Goal: Check status: Check status

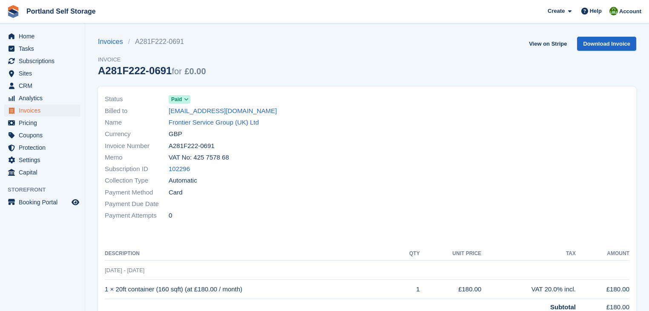
click at [355, 81] on div "Status Paid Billed to [EMAIL_ADDRESS][DOMAIN_NAME] Name Frontier Service Group …" at bounding box center [367, 223] width 549 height 285
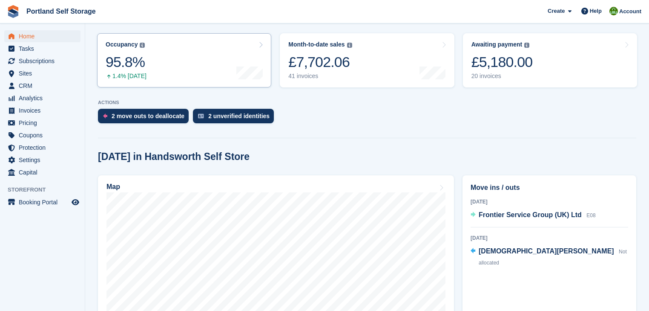
scroll to position [170, 0]
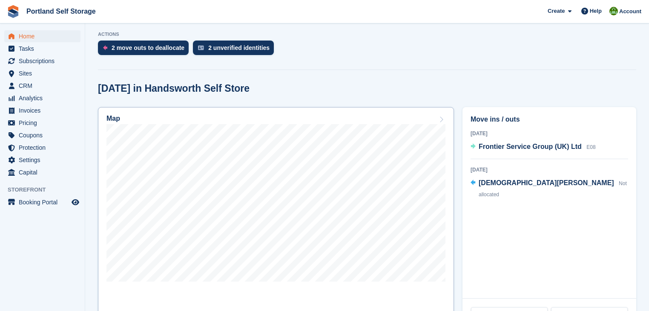
click at [265, 119] on div "Map" at bounding box center [276, 119] width 339 height 9
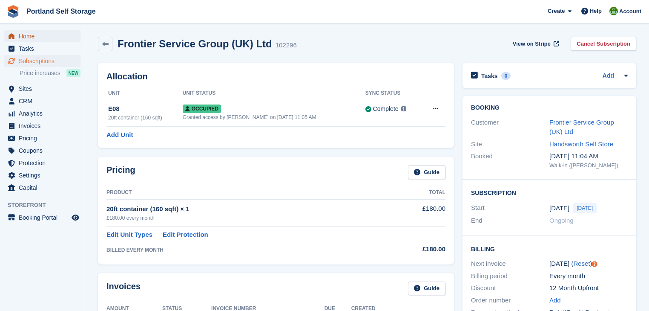
click at [24, 34] on span "Home" at bounding box center [44, 36] width 51 height 12
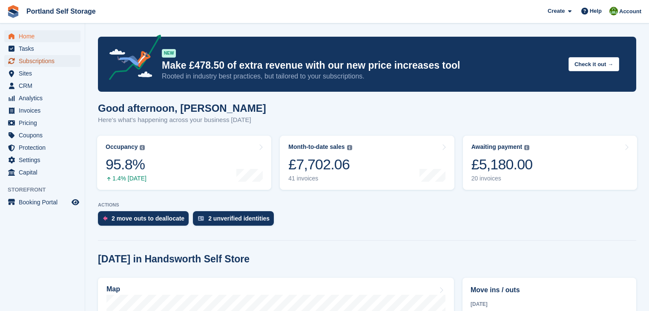
click at [43, 63] on span "Subscriptions" at bounding box center [44, 61] width 51 height 12
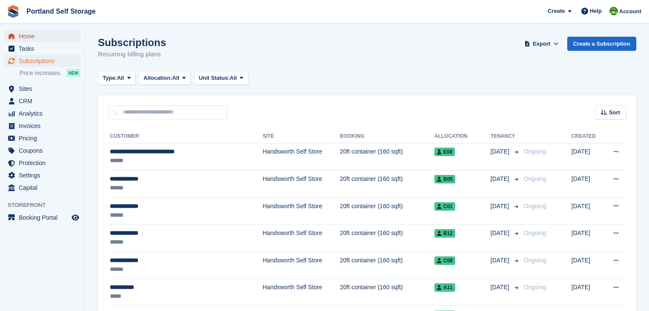
click at [35, 38] on span "Home" at bounding box center [44, 36] width 51 height 12
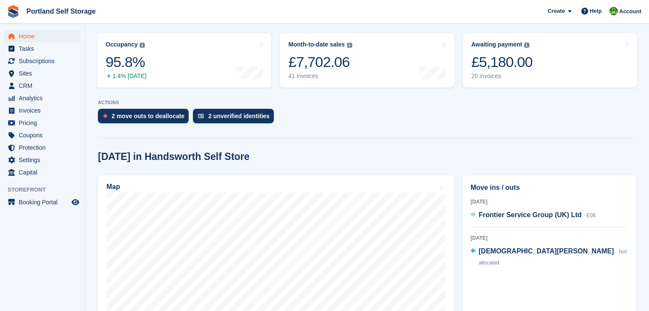
scroll to position [239, 0]
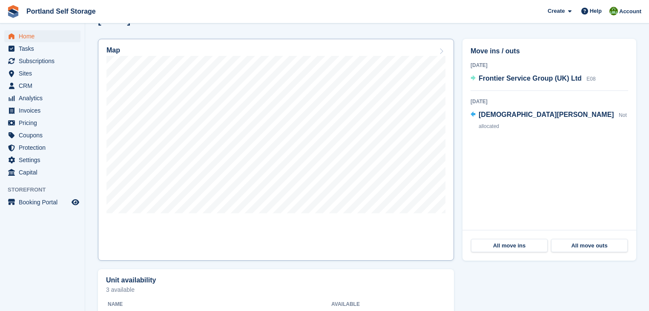
click at [281, 55] on div "Map" at bounding box center [276, 50] width 339 height 9
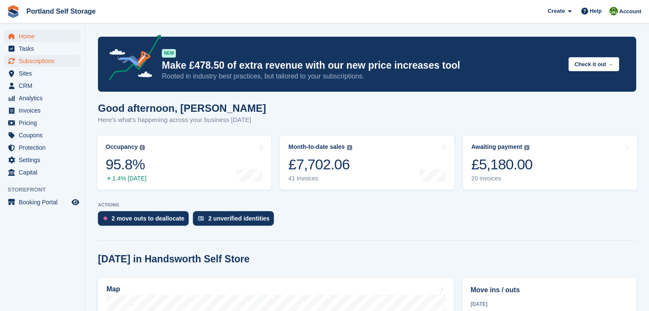
scroll to position [170, 0]
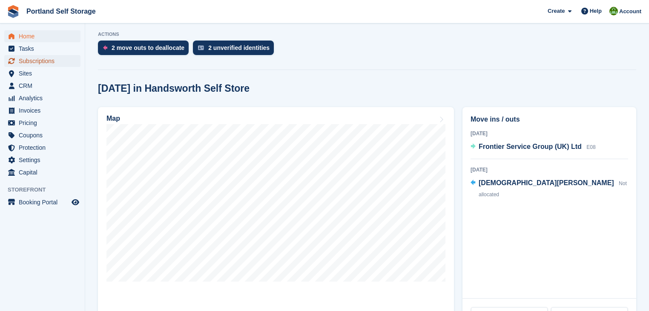
click at [49, 61] on span "Subscriptions" at bounding box center [44, 61] width 51 height 12
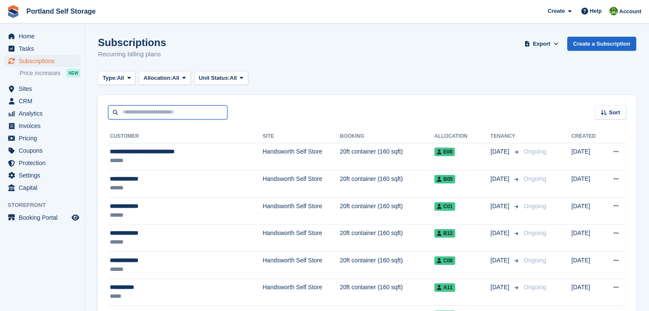
click at [139, 112] on input "text" at bounding box center [167, 112] width 119 height 14
type input "*****"
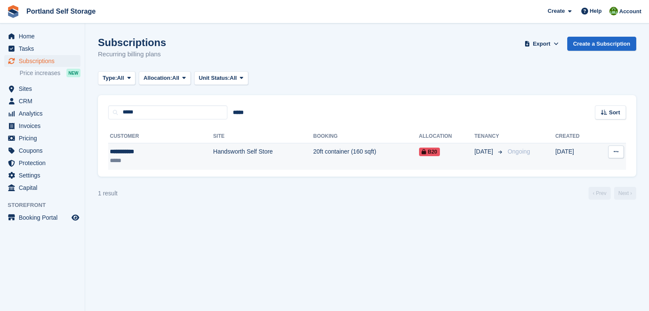
click at [213, 150] on td "Handsworth Self Store" at bounding box center [263, 156] width 100 height 27
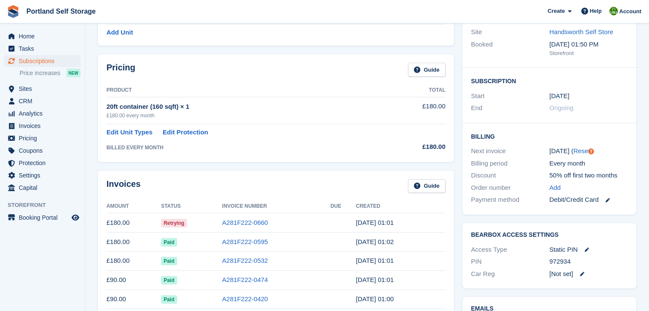
scroll to position [136, 0]
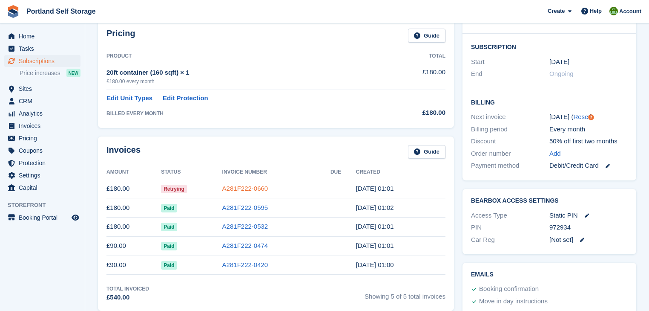
click at [237, 189] on link "A281F222-0660" at bounding box center [245, 188] width 46 height 7
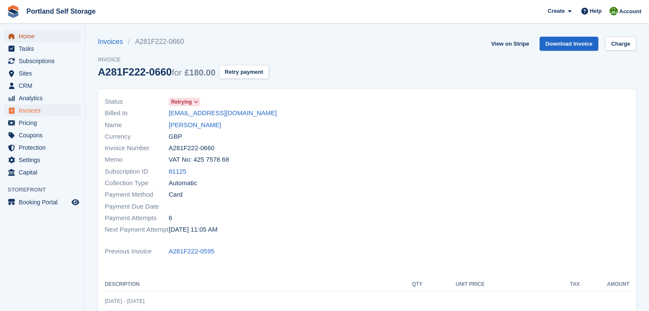
click at [34, 37] on span "Home" at bounding box center [44, 36] width 51 height 12
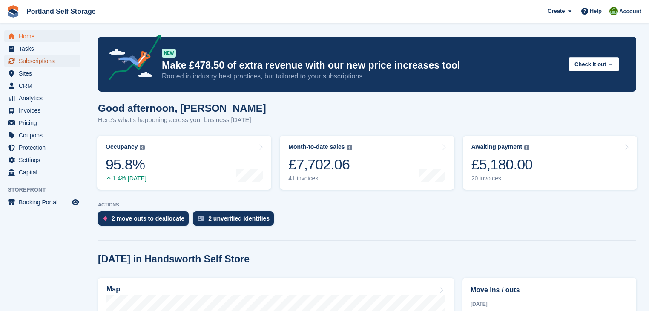
click at [44, 59] on span "Subscriptions" at bounding box center [44, 61] width 51 height 12
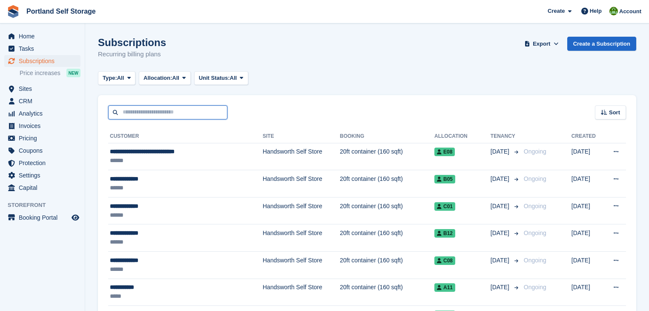
click at [138, 111] on input "text" at bounding box center [167, 112] width 119 height 14
type input "*****"
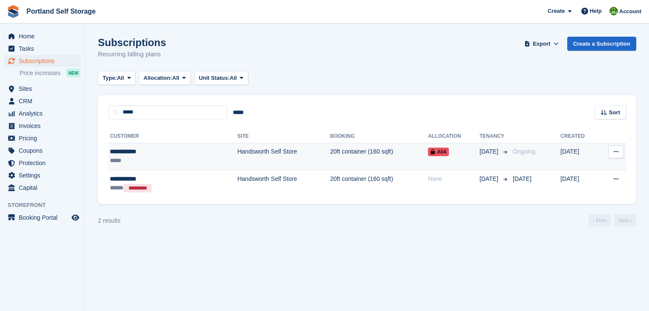
click at [251, 156] on td "Handsworth Self Store" at bounding box center [283, 156] width 93 height 27
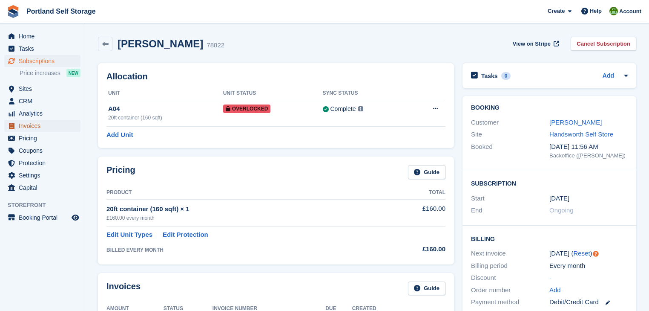
click at [35, 124] on span "Invoices" at bounding box center [44, 126] width 51 height 12
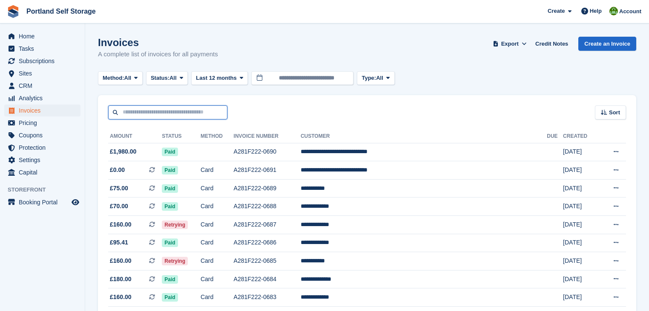
click at [200, 112] on input "text" at bounding box center [167, 112] width 119 height 14
click at [199, 112] on input "text" at bounding box center [167, 112] width 119 height 14
type input "*****"
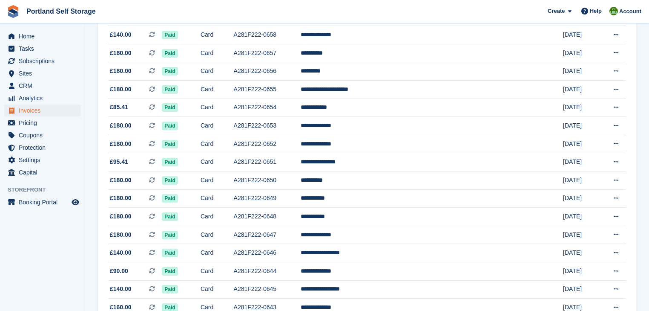
scroll to position [786, 0]
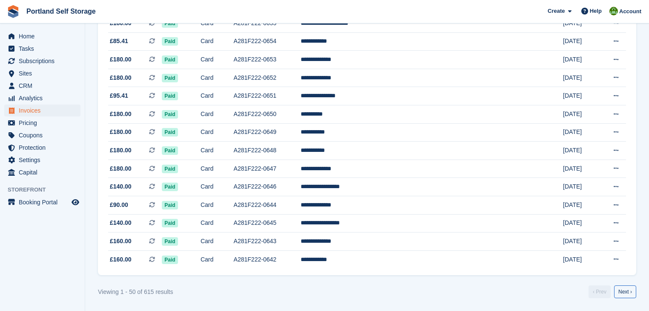
click at [628, 296] on link "Next ›" at bounding box center [625, 291] width 22 height 13
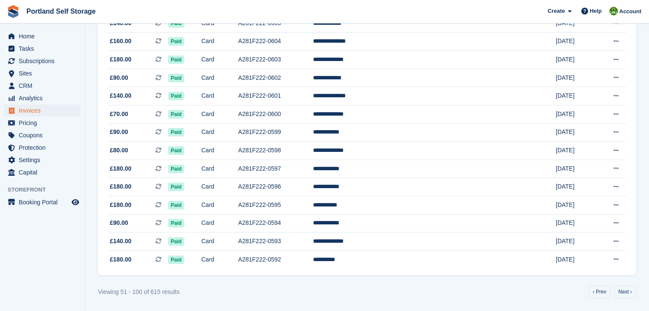
scroll to position [786, 0]
click at [623, 294] on link "Next ›" at bounding box center [625, 291] width 22 height 13
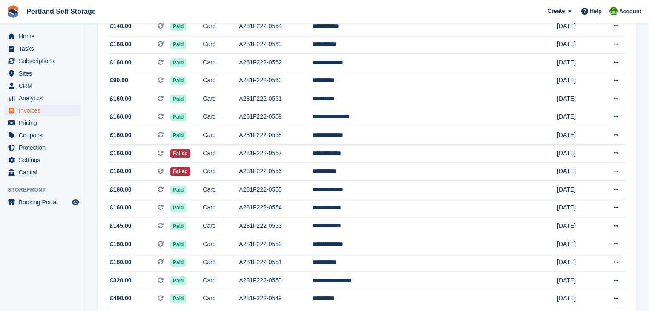
scroll to position [786, 0]
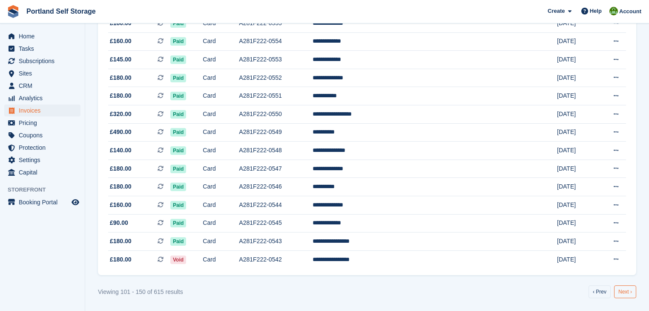
click at [627, 294] on link "Next ›" at bounding box center [625, 291] width 22 height 13
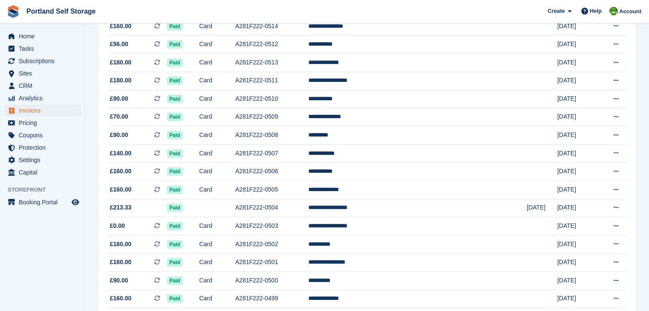
scroll to position [786, 0]
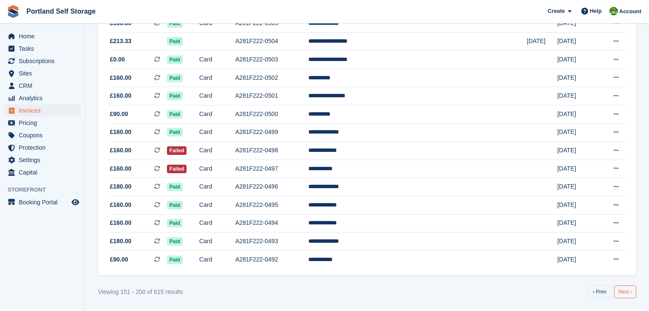
click at [626, 294] on link "Next ›" at bounding box center [625, 291] width 22 height 13
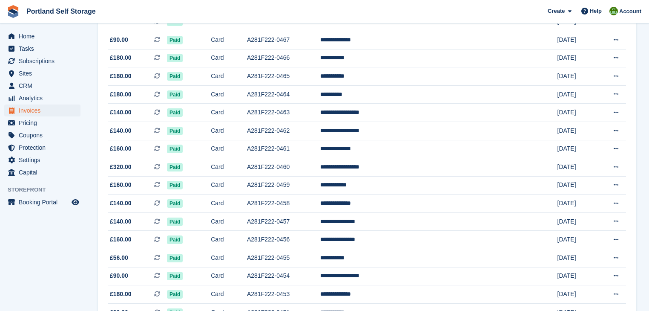
scroll to position [786, 0]
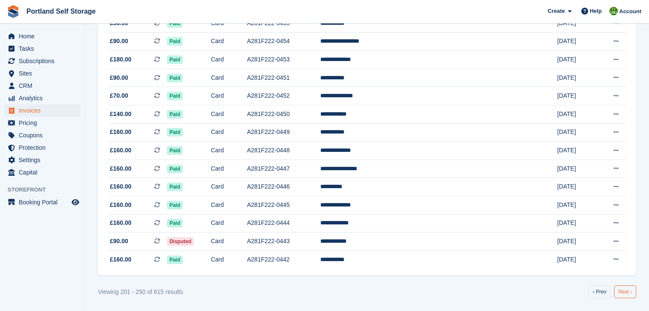
click at [626, 294] on link "Next ›" at bounding box center [625, 291] width 22 height 13
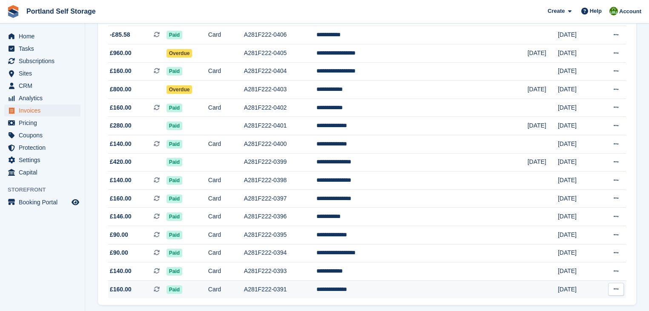
scroll to position [718, 0]
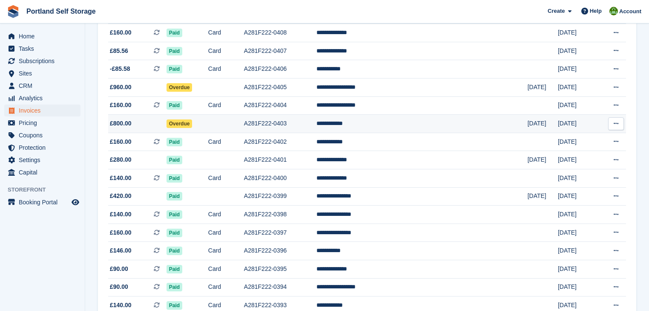
click at [296, 131] on td "A281F222-0403" at bounding box center [280, 124] width 72 height 18
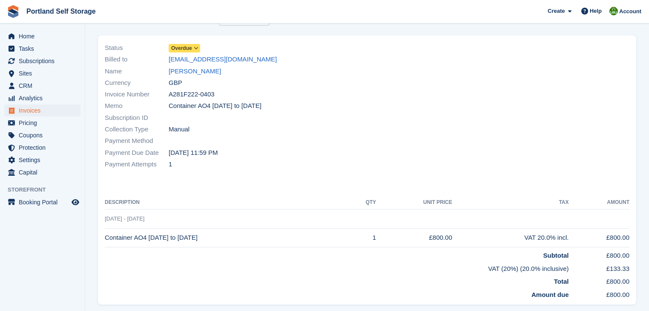
scroll to position [122, 0]
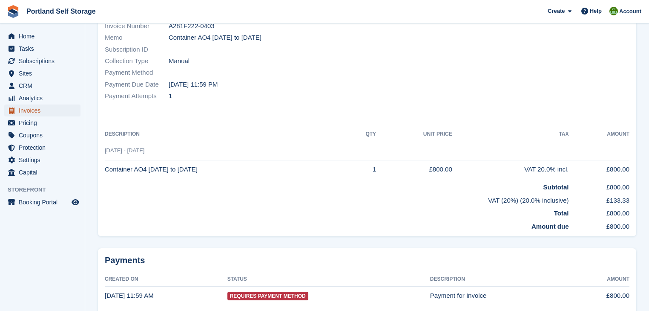
click at [29, 112] on span "Invoices" at bounding box center [44, 110] width 51 height 12
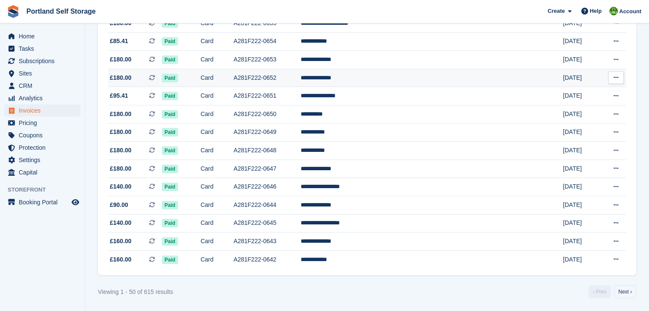
scroll to position [786, 0]
click at [632, 290] on link "Next ›" at bounding box center [625, 291] width 22 height 13
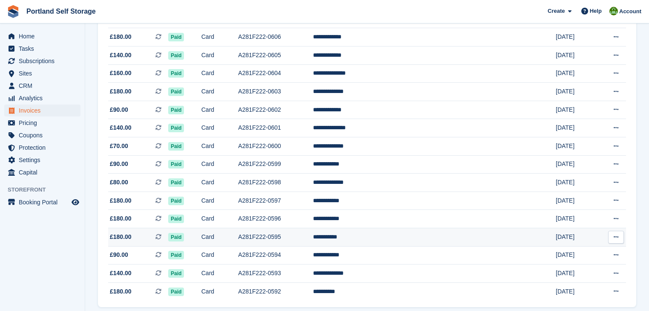
scroll to position [786, 0]
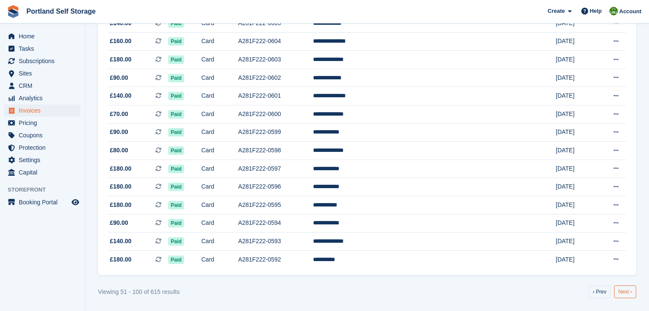
click at [623, 290] on link "Next ›" at bounding box center [625, 291] width 22 height 13
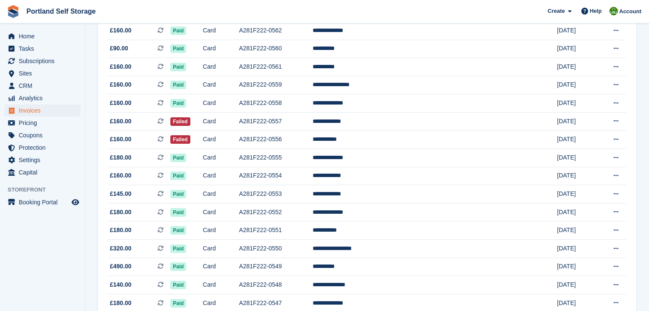
scroll to position [786, 0]
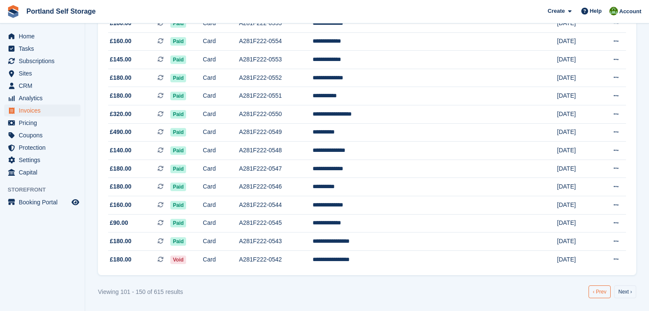
click at [602, 295] on link "‹ Prev" at bounding box center [600, 291] width 22 height 13
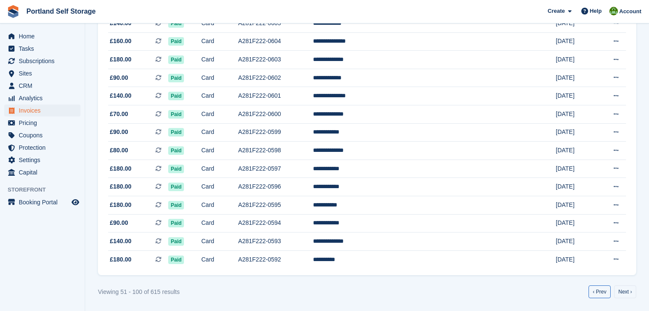
click at [602, 295] on link "‹ Prev" at bounding box center [600, 291] width 22 height 13
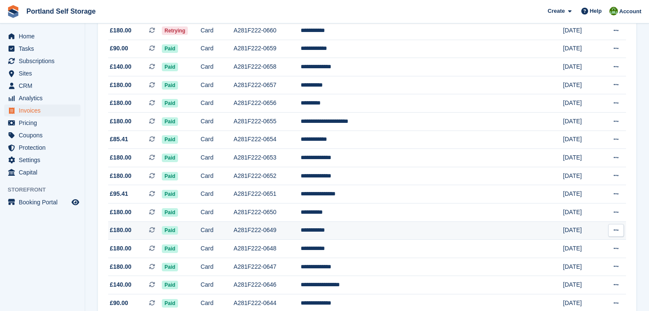
scroll to position [786, 0]
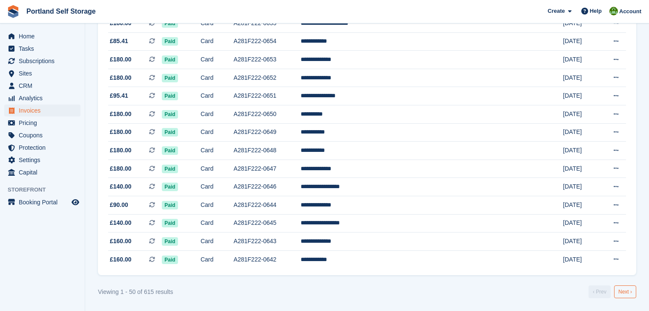
click at [624, 291] on link "Next ›" at bounding box center [625, 291] width 22 height 13
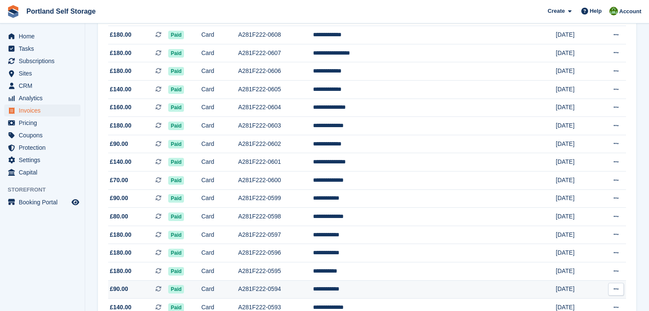
scroll to position [786, 0]
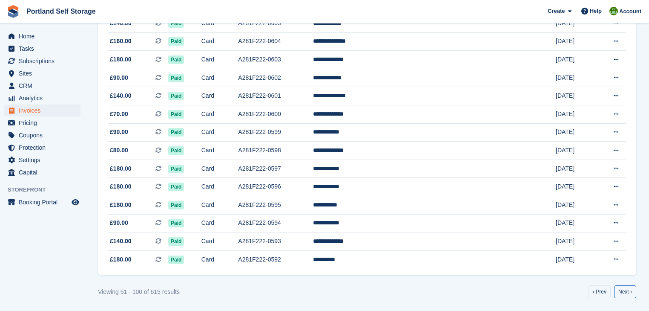
click at [626, 290] on link "Next ›" at bounding box center [625, 291] width 22 height 13
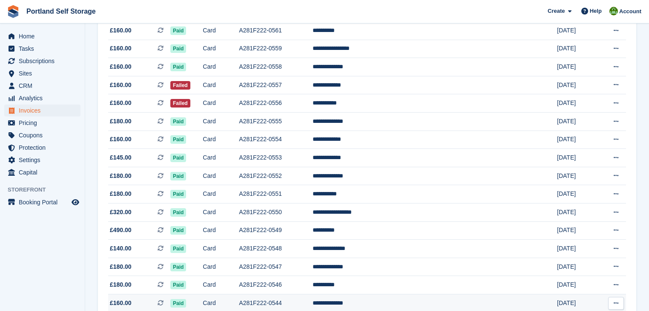
scroll to position [786, 0]
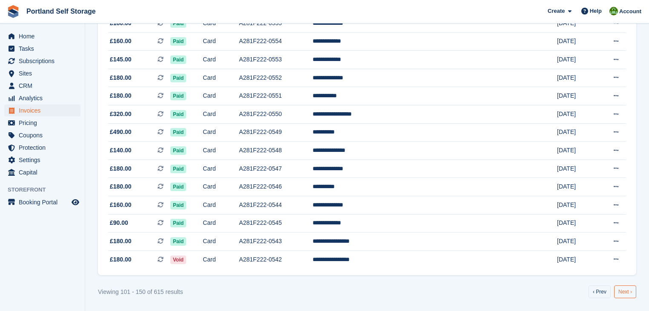
click at [620, 290] on link "Next ›" at bounding box center [625, 291] width 22 height 13
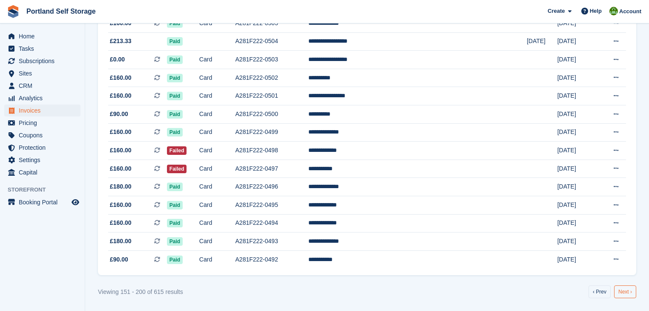
click at [621, 290] on link "Next ›" at bounding box center [625, 291] width 22 height 13
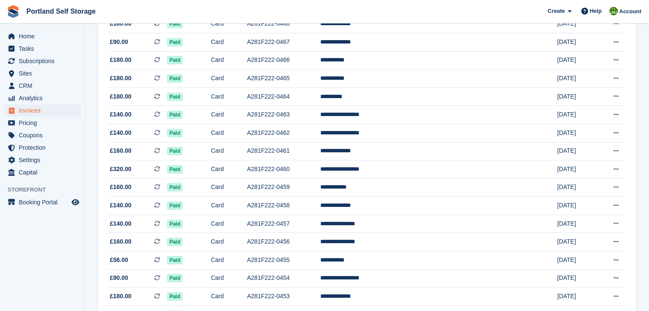
scroll to position [786, 0]
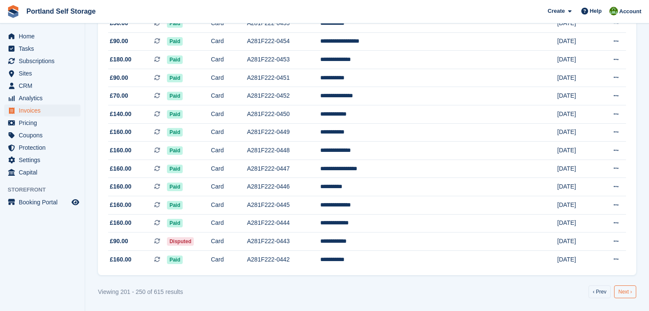
click at [624, 294] on link "Next ›" at bounding box center [625, 291] width 22 height 13
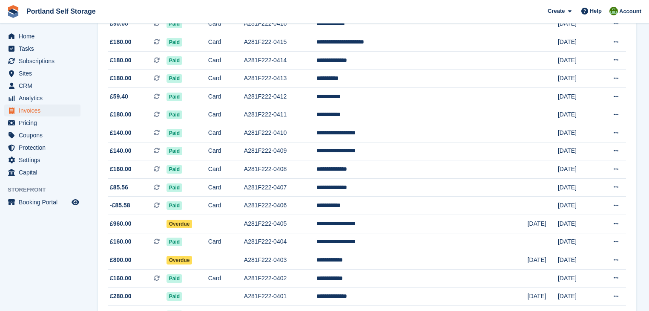
scroll to position [786, 0]
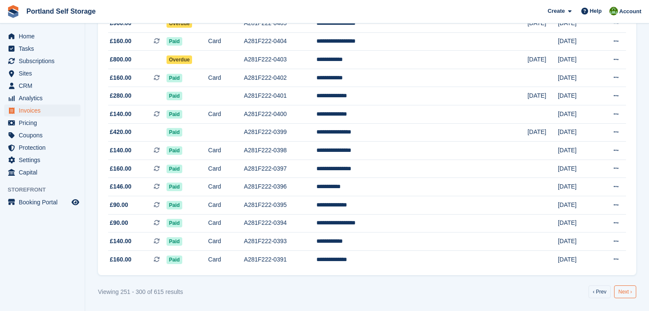
click at [629, 291] on link "Next ›" at bounding box center [625, 291] width 22 height 13
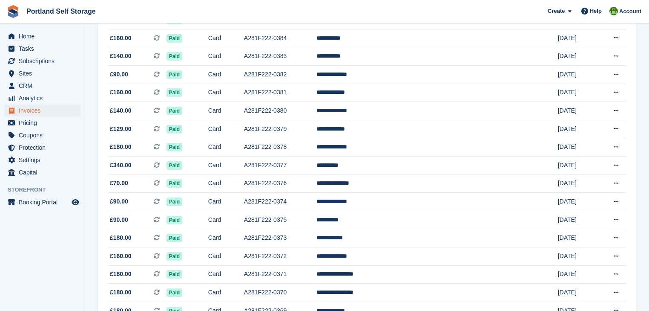
scroll to position [36, 0]
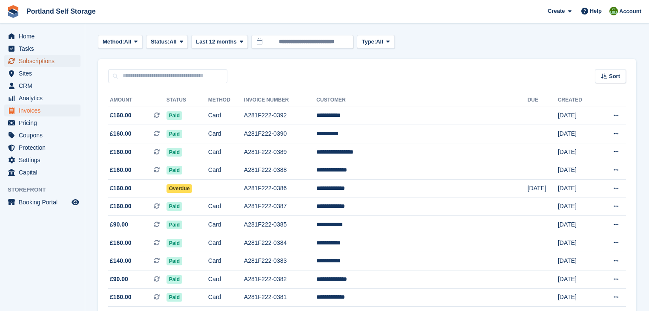
click at [39, 59] on span "Subscriptions" at bounding box center [44, 61] width 51 height 12
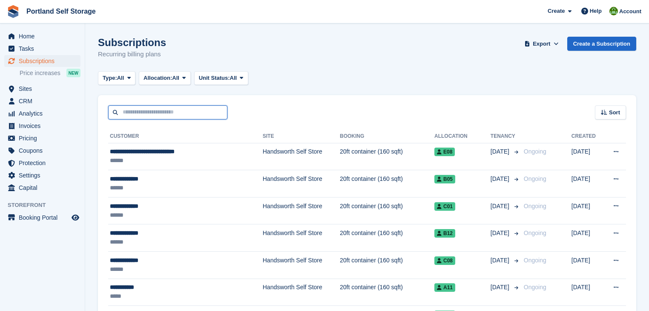
click at [193, 113] on input "text" at bounding box center [167, 112] width 119 height 14
type input "*****"
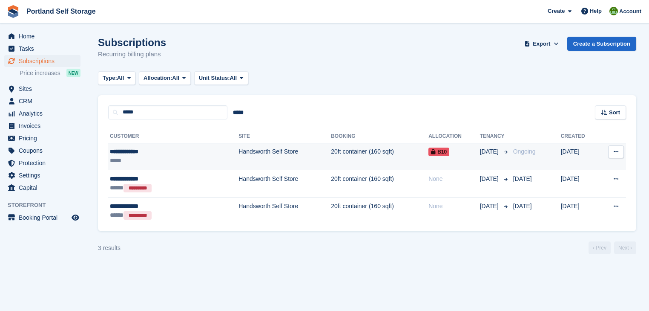
click at [335, 153] on td "20ft container (160 sqft)" at bounding box center [380, 156] width 98 height 27
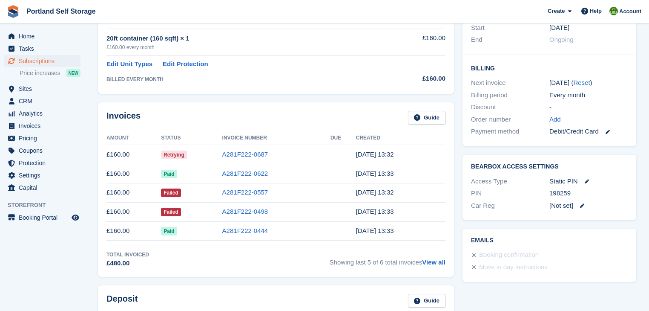
scroll to position [239, 0]
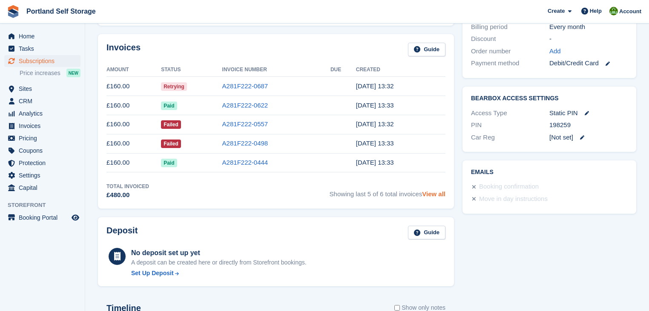
click at [436, 194] on link "View all" at bounding box center [433, 193] width 23 height 7
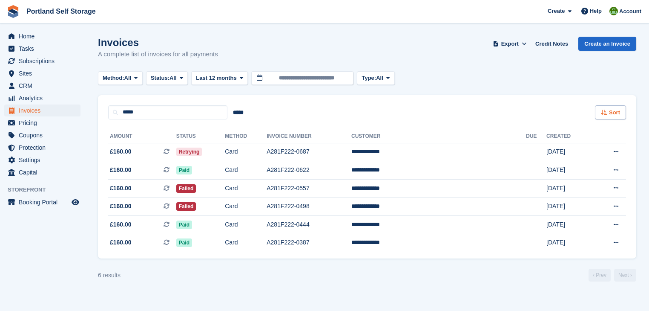
click at [607, 113] on icon at bounding box center [604, 113] width 6 height 6
click at [36, 63] on span "Subscriptions" at bounding box center [44, 61] width 51 height 12
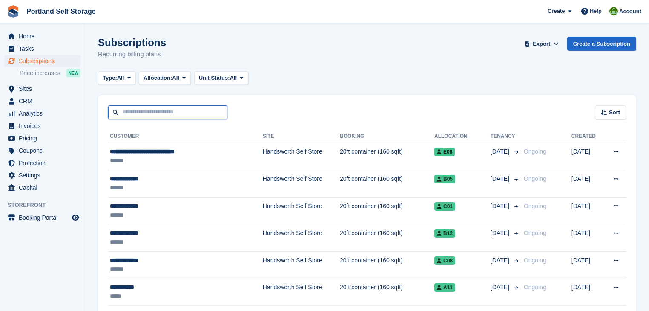
click at [137, 112] on input "text" at bounding box center [167, 112] width 119 height 14
type input "*****"
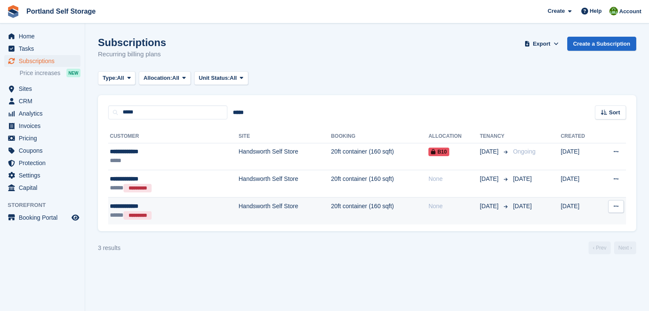
click at [331, 210] on td "20ft container (160 sqft)" at bounding box center [380, 210] width 98 height 27
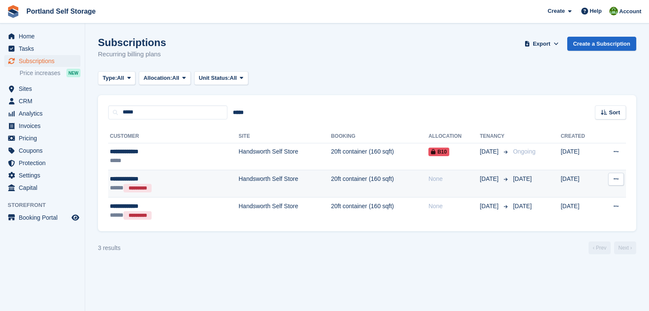
click at [265, 181] on td "Handsworth Self Store" at bounding box center [285, 183] width 92 height 27
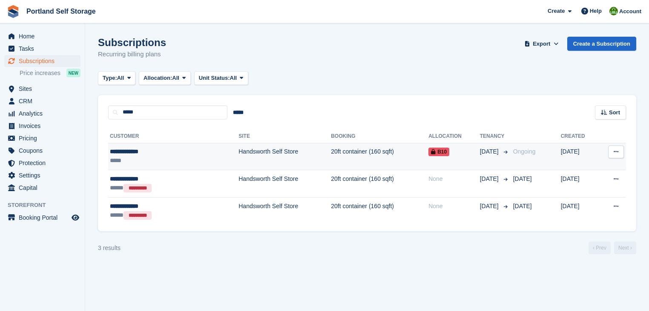
click at [331, 153] on td "20ft container (160 sqft)" at bounding box center [380, 156] width 98 height 27
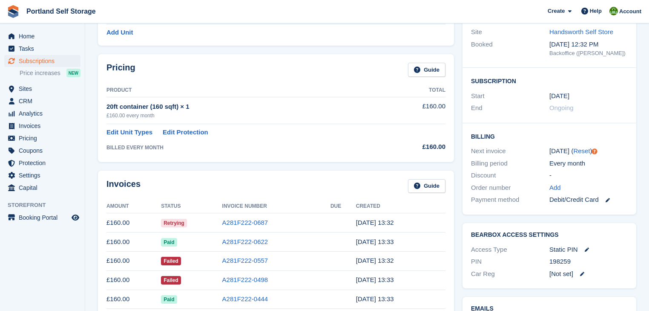
scroll to position [170, 0]
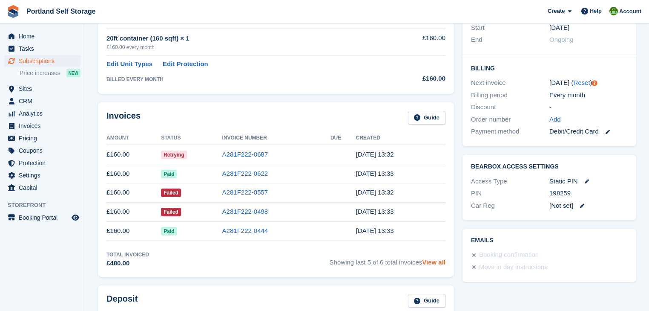
click at [432, 262] on link "View all" at bounding box center [433, 261] width 23 height 7
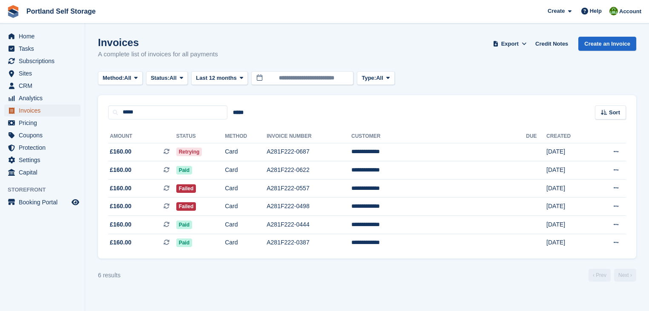
click at [32, 111] on span "Invoices" at bounding box center [44, 110] width 51 height 12
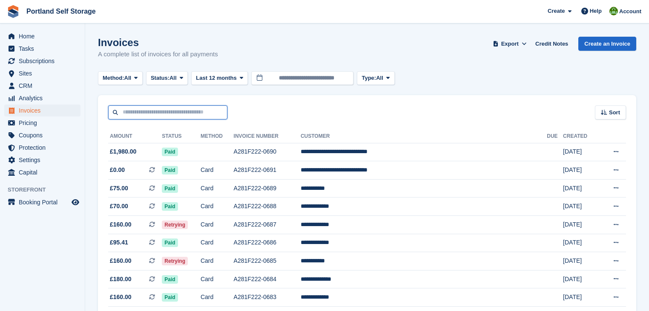
click at [137, 114] on input "text" at bounding box center [167, 112] width 119 height 14
type input "******"
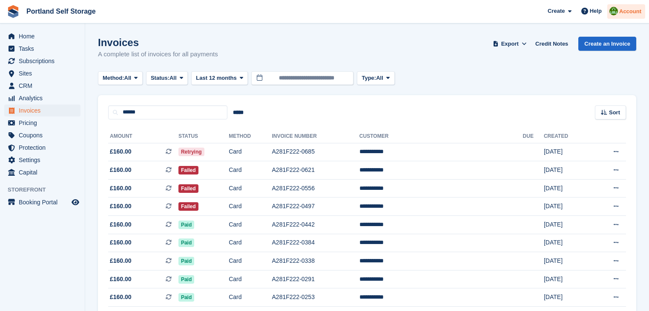
click at [626, 13] on span "Account" at bounding box center [631, 11] width 22 height 9
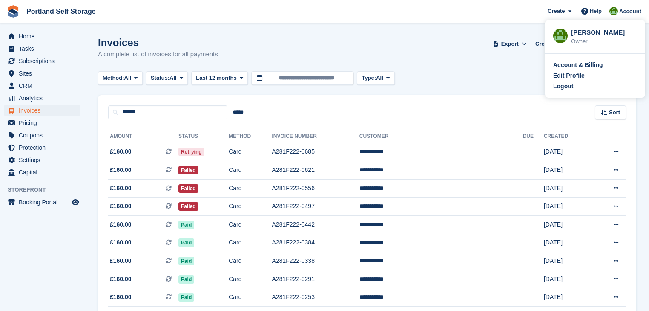
click at [486, 72] on div "Method: All All Bank Transfer Cash Cheque Debit/Credit Card Direct Debit SEPA D…" at bounding box center [367, 78] width 539 height 14
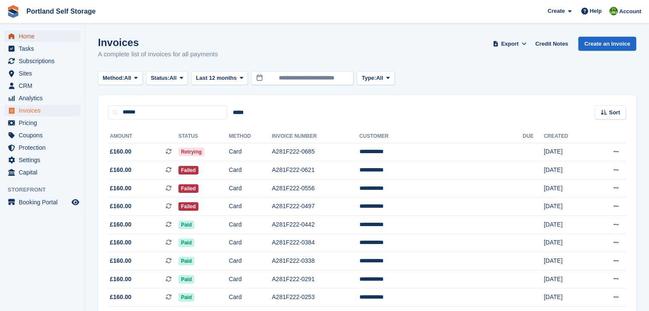
click at [28, 36] on span "Home" at bounding box center [44, 36] width 51 height 12
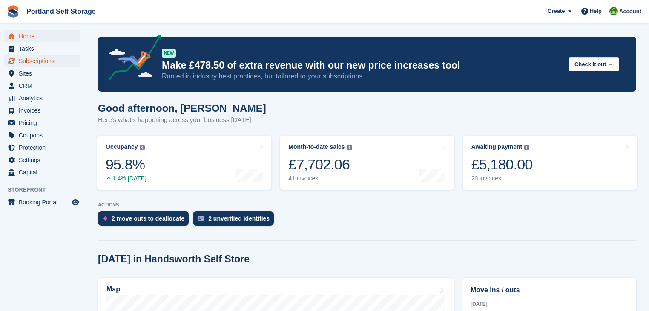
click at [40, 62] on span "Subscriptions" at bounding box center [44, 61] width 51 height 12
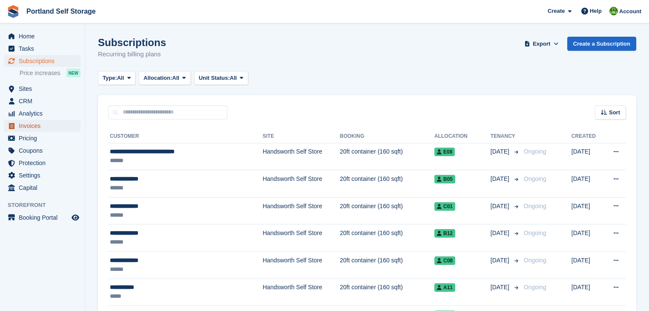
click at [38, 124] on span "Invoices" at bounding box center [44, 126] width 51 height 12
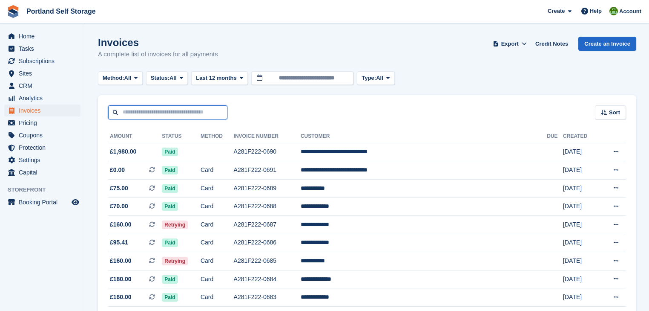
click at [173, 109] on input "text" at bounding box center [167, 112] width 119 height 14
type input "******"
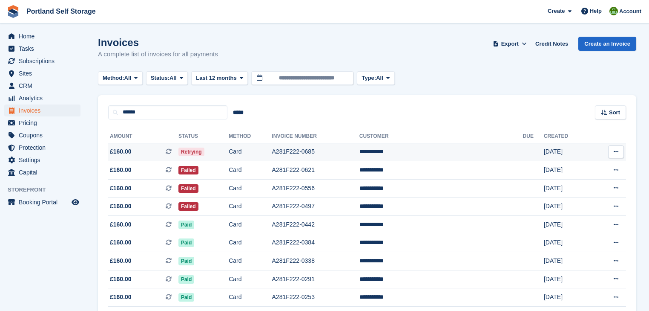
click at [205, 153] on span "Retrying" at bounding box center [192, 151] width 26 height 9
